Goal: Transaction & Acquisition: Purchase product/service

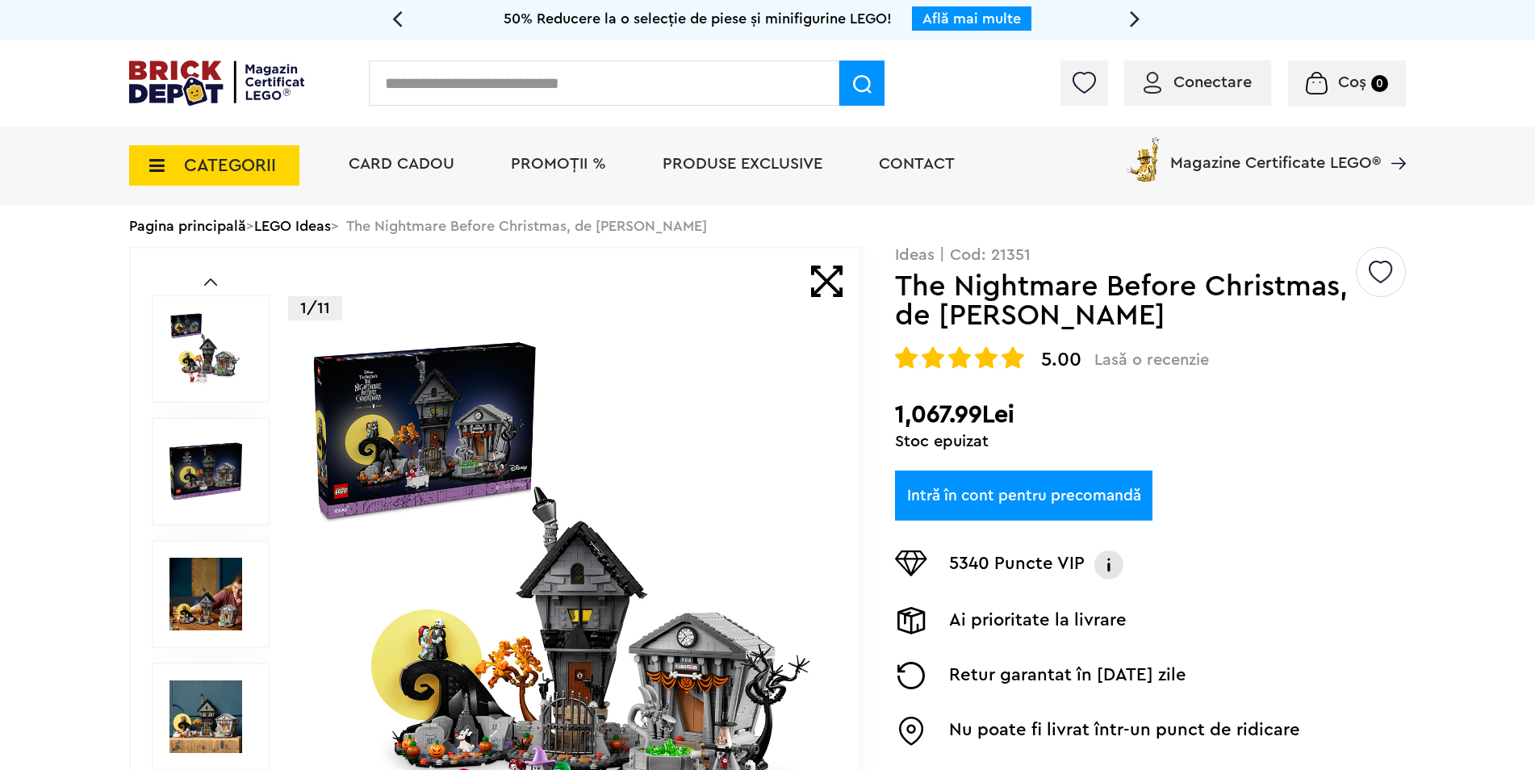
click at [449, 75] on input "text" at bounding box center [604, 83] width 470 height 45
type input "*****"
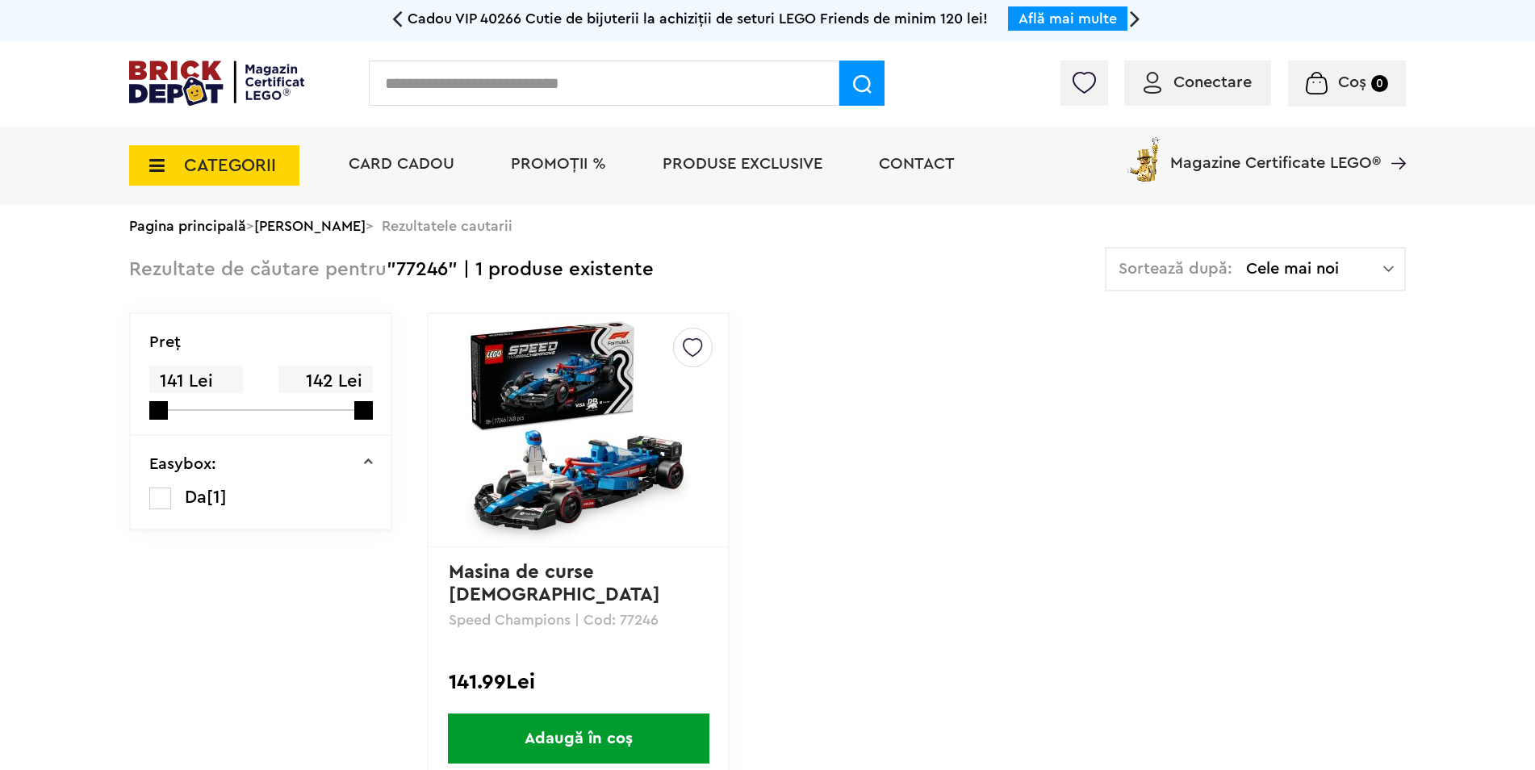
scroll to position [81, 0]
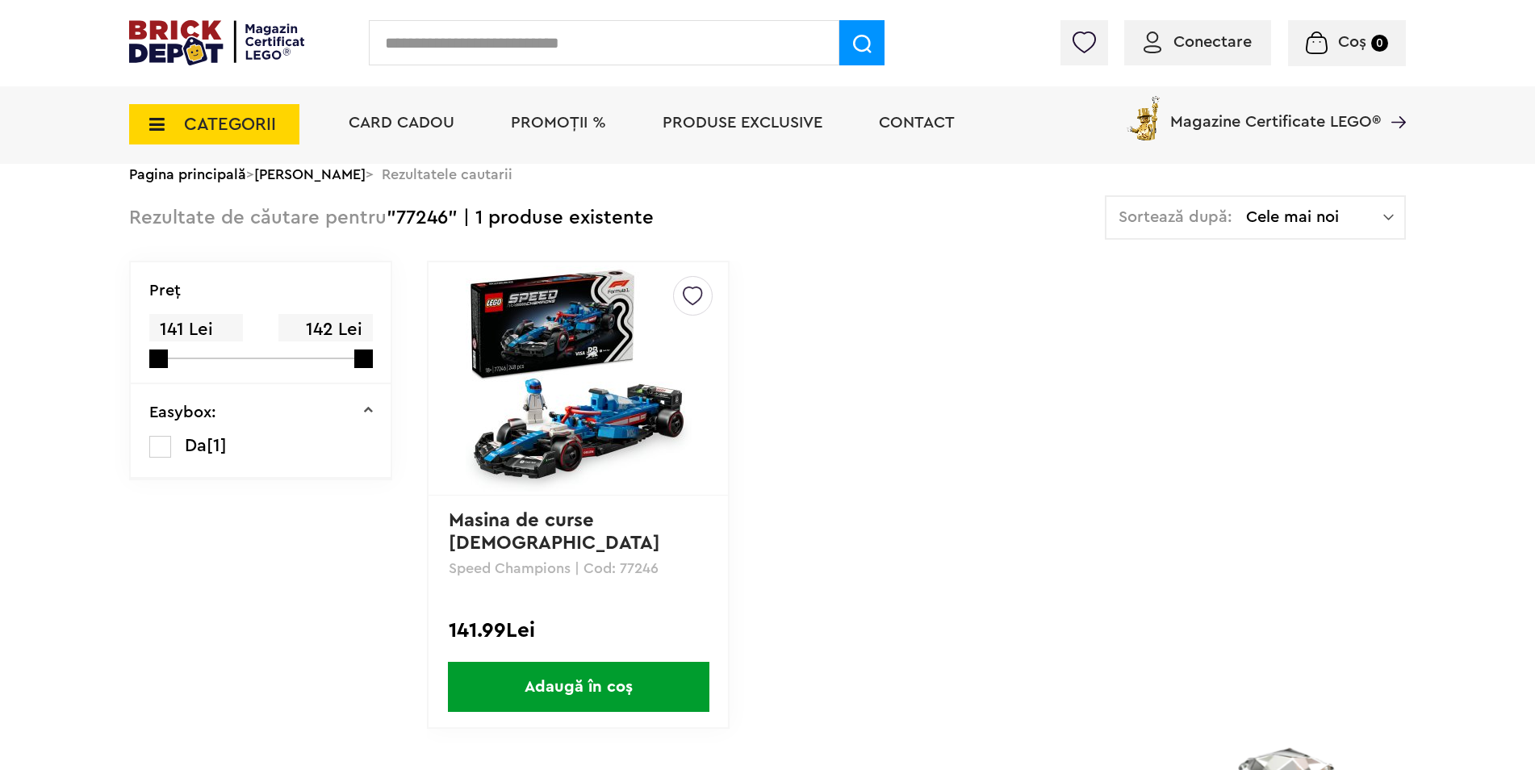
click at [571, 388] on img at bounding box center [579, 378] width 226 height 226
